Goal: Navigation & Orientation: Find specific page/section

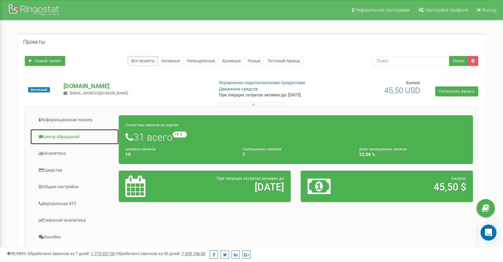
click at [50, 136] on link "Центр обращений" at bounding box center [74, 137] width 89 height 16
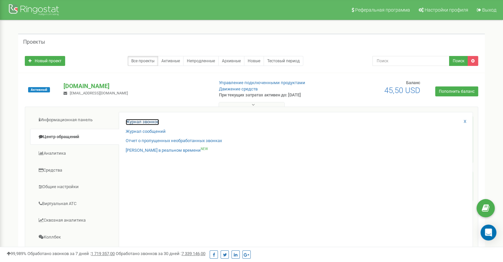
click at [142, 119] on link "Журнал звонков" at bounding box center [142, 122] width 33 height 6
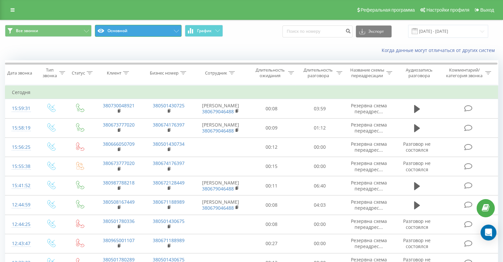
click at [178, 33] on button "Основной" at bounding box center [138, 31] width 87 height 12
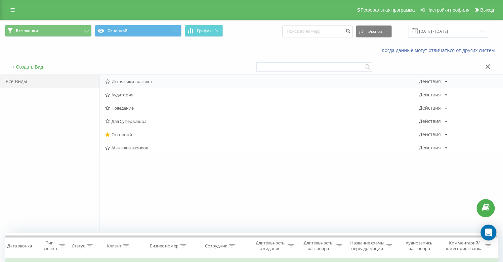
click at [135, 79] on span "Источники трафика" at bounding box center [262, 81] width 314 height 5
